Goal: Information Seeking & Learning: Learn about a topic

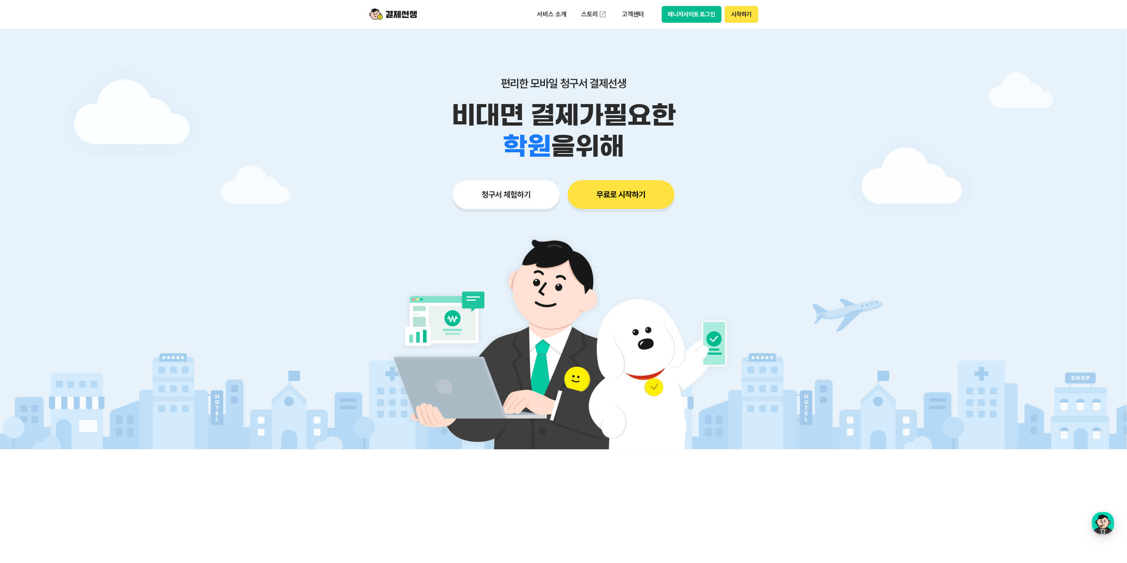
click at [640, 6] on ul "서비스 소개 스토리 고객센터" at bounding box center [591, 14] width 118 height 16
click at [635, 17] on p "고객센터" at bounding box center [632, 14] width 33 height 14
click at [648, 47] on link "자주 묻는 질문" at bounding box center [649, 47] width 67 height 16
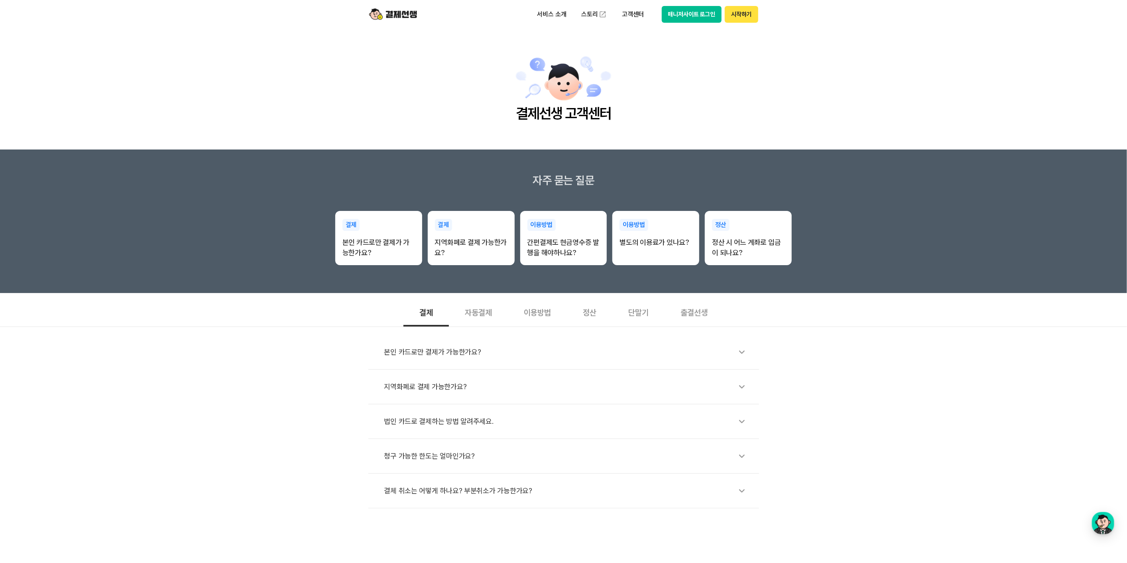
click at [704, 316] on div "출결선생" at bounding box center [694, 312] width 59 height 30
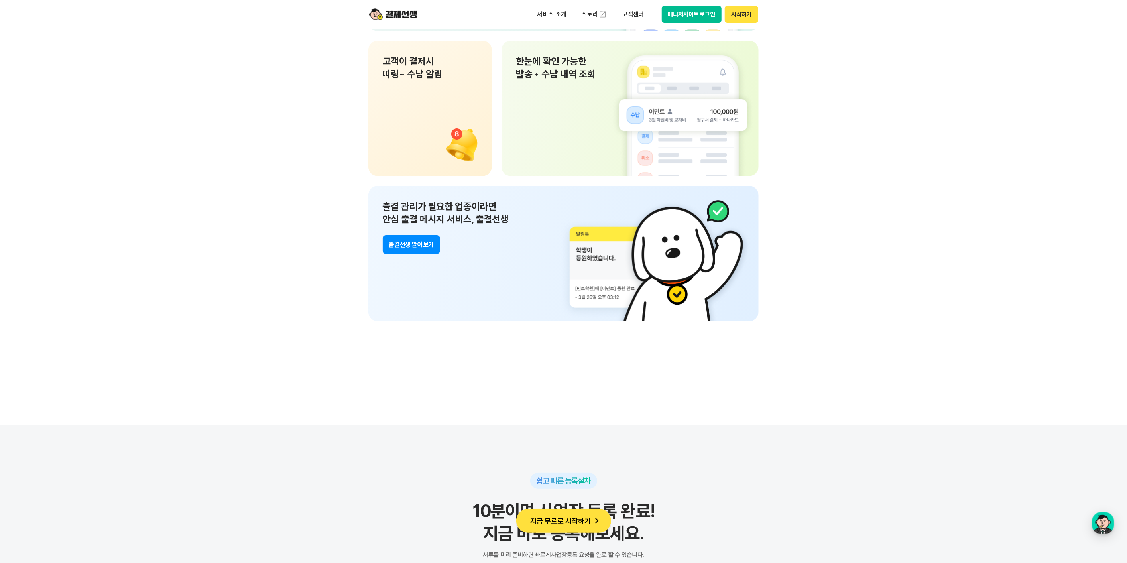
scroll to position [5627, 0]
click at [429, 245] on button "츨결선생 알아보기" at bounding box center [411, 243] width 57 height 19
